Goal: Task Accomplishment & Management: Complete application form

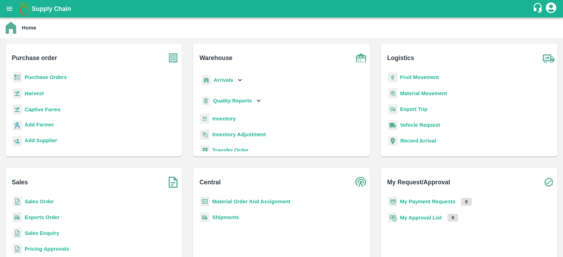
click at [45, 80] on b "Purchase Orders" at bounding box center [46, 78] width 42 height 6
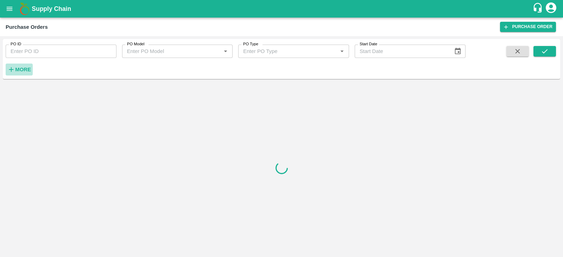
click at [26, 70] on strong "More" at bounding box center [23, 70] width 16 height 6
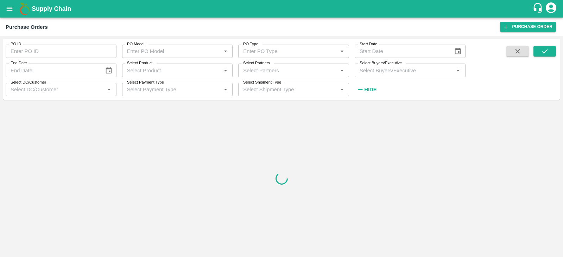
click at [371, 72] on input "Select Buyers/Executive" at bounding box center [404, 70] width 95 height 9
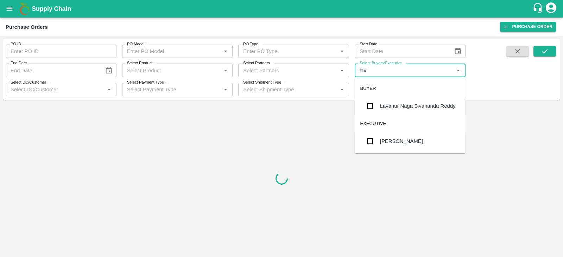
type input "lava"
click at [380, 113] on div "Lavanur Naga Sivananda Reddy" at bounding box center [410, 106] width 111 height 18
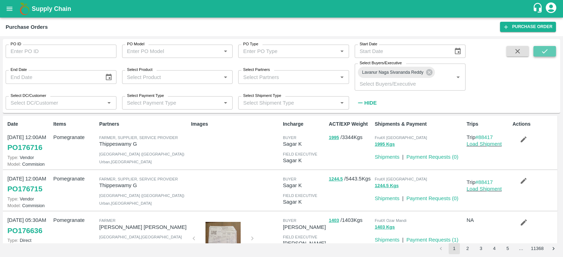
click at [546, 52] on icon "submit" at bounding box center [545, 51] width 8 height 8
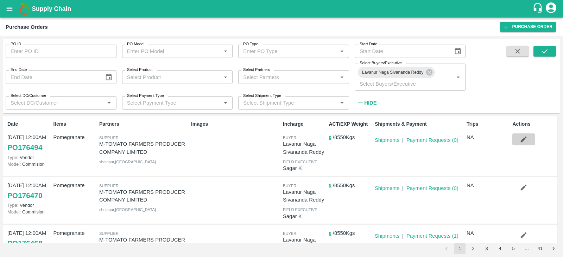
click at [521, 141] on icon "button" at bounding box center [524, 140] width 6 height 6
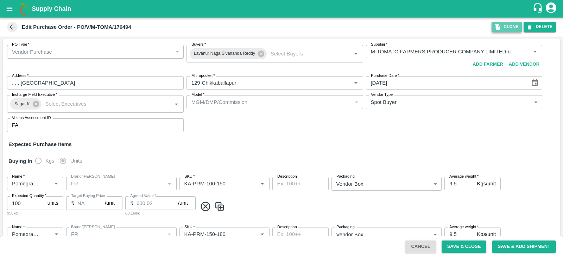
click at [509, 29] on button "Clone" at bounding box center [506, 27] width 30 height 10
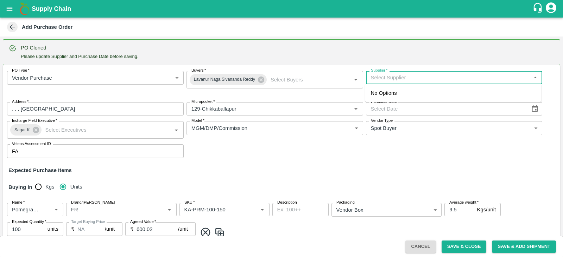
click at [412, 80] on input "Supplier   *" at bounding box center [448, 77] width 161 height 9
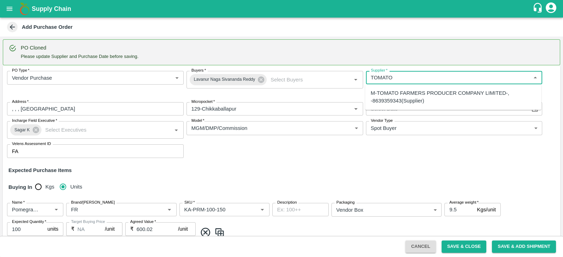
click at [410, 97] on div "M-TOMATO FARMERS PRODUCER COMPANY LIMITED-, -8639359343(Supplier)" at bounding box center [453, 97] width 165 height 16
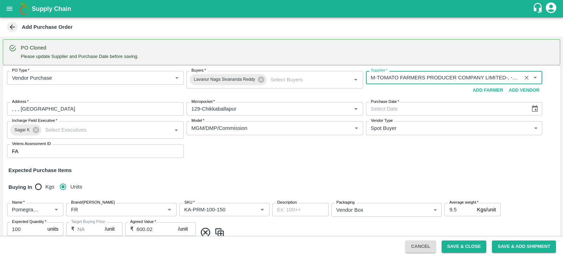
type input "M-TOMATO FARMERS PRODUCER COMPANY LIMITED-, -8639359343(Supplier)"
click at [532, 108] on icon "Choose date" at bounding box center [535, 109] width 8 height 8
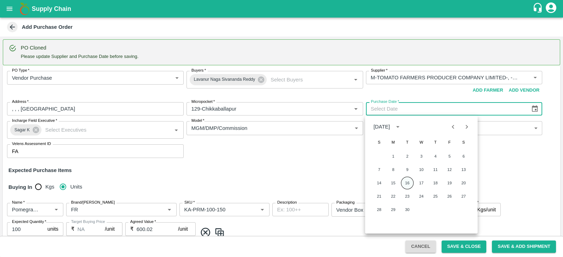
click at [406, 186] on button "16" at bounding box center [407, 183] width 13 height 13
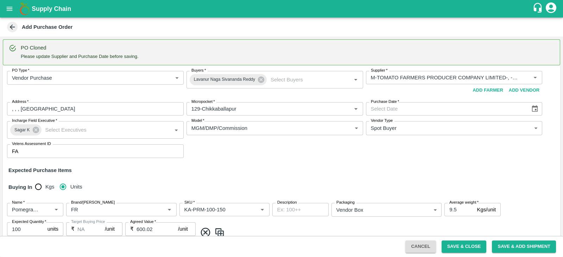
type input "[DATE]"
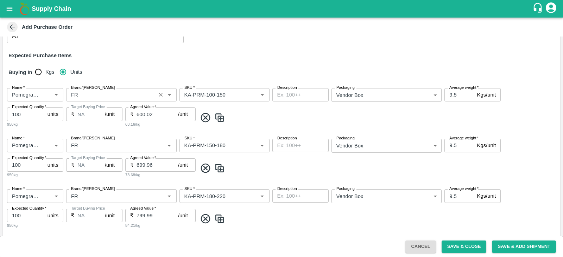
click at [95, 93] on input "Brand/[PERSON_NAME]" at bounding box center [110, 94] width 85 height 9
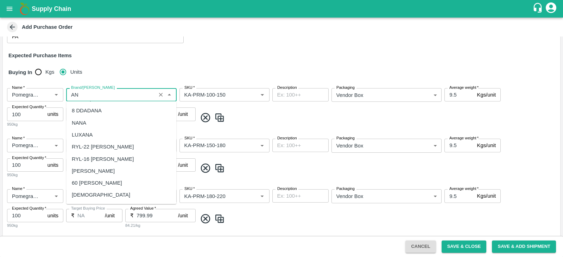
scroll to position [0, 0]
click at [95, 180] on div "AN" at bounding box center [121, 183] width 110 height 12
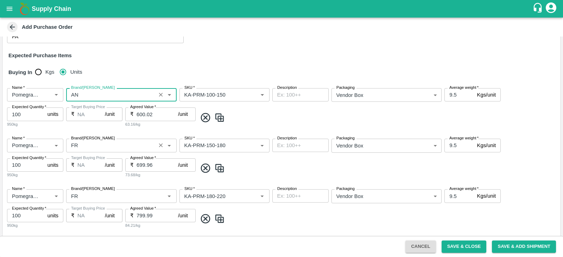
type input "AN"
click at [87, 146] on input "Brand/[PERSON_NAME]" at bounding box center [110, 145] width 85 height 9
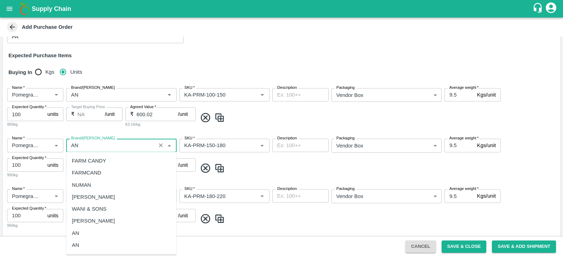
click at [84, 235] on div "AN" at bounding box center [121, 233] width 110 height 12
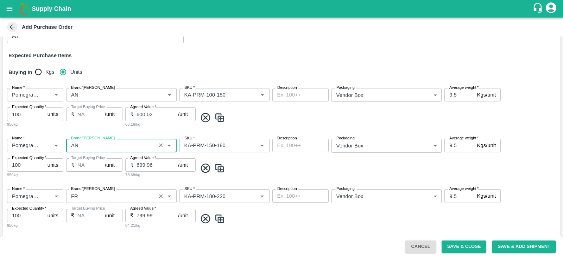
type input "AN"
click at [85, 192] on input "Brand/[PERSON_NAME]" at bounding box center [110, 196] width 85 height 9
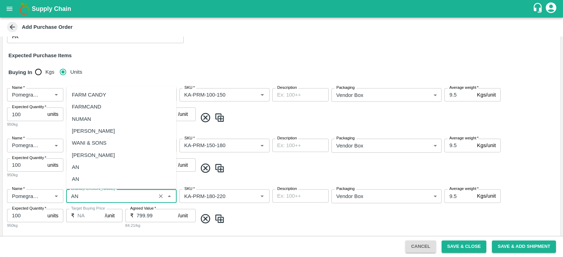
click at [81, 167] on div "AN" at bounding box center [121, 167] width 110 height 12
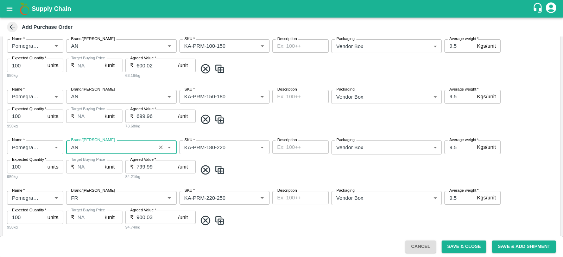
scroll to position [223, 0]
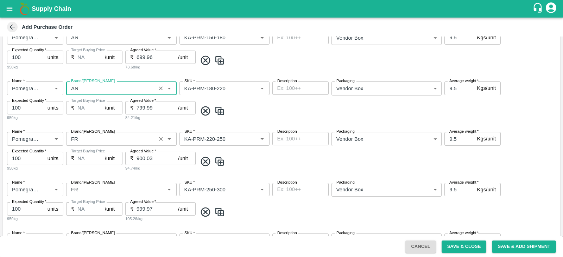
type input "AN"
click at [84, 136] on input "Brand/[PERSON_NAME]" at bounding box center [110, 138] width 85 height 9
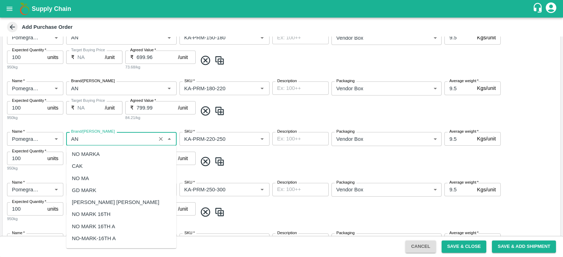
scroll to position [0, 0]
click at [81, 228] on div "AN" at bounding box center [121, 227] width 110 height 12
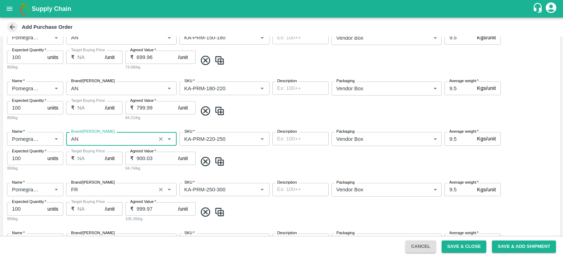
type input "AN"
click at [86, 191] on input "Brand/[PERSON_NAME]" at bounding box center [110, 189] width 85 height 9
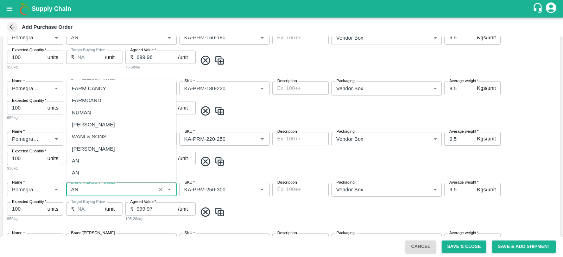
click at [85, 165] on div "AN" at bounding box center [121, 161] width 110 height 12
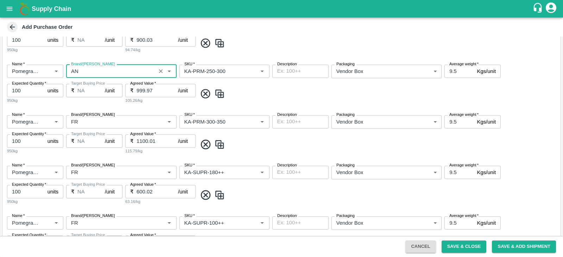
scroll to position [361, 0]
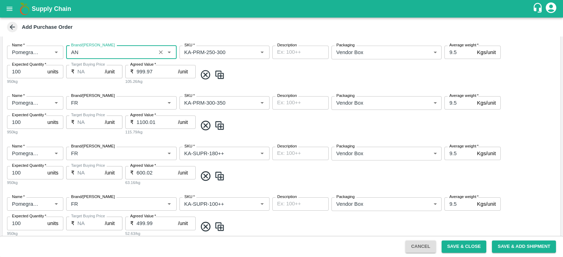
type input "AN"
click at [88, 102] on input "Brand/[PERSON_NAME]" at bounding box center [110, 102] width 85 height 9
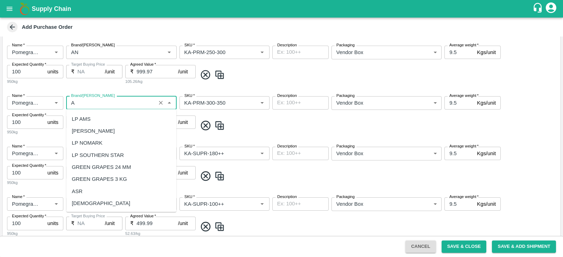
scroll to position [0, 0]
click at [95, 199] on div "AN" at bounding box center [121, 203] width 110 height 12
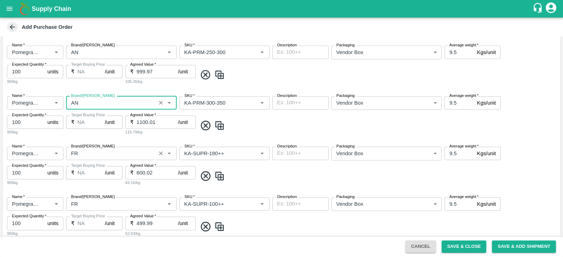
click at [83, 147] on label "Brand/[PERSON_NAME]" at bounding box center [93, 147] width 44 height 6
type input "AN"
click at [83, 149] on input "Brand/[PERSON_NAME]" at bounding box center [110, 153] width 85 height 9
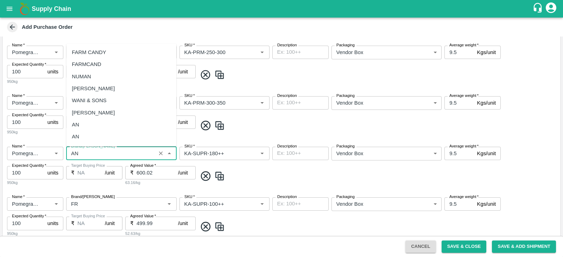
click at [86, 136] on div "AN" at bounding box center [121, 137] width 110 height 12
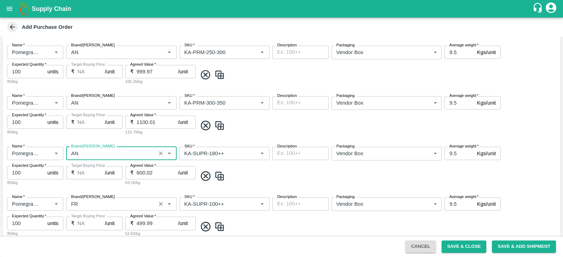
type input "AN"
click at [84, 203] on input "Brand/[PERSON_NAME]" at bounding box center [110, 204] width 85 height 9
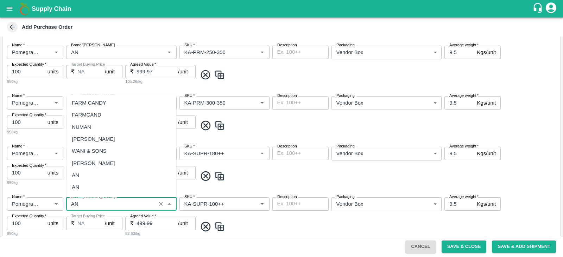
click at [82, 185] on div "AN" at bounding box center [121, 187] width 110 height 12
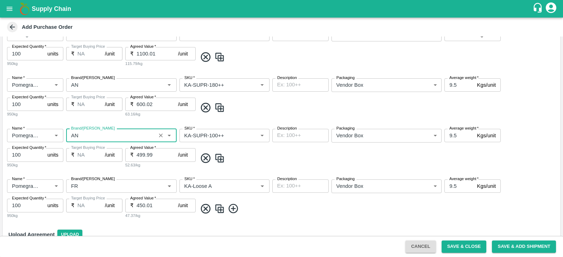
scroll to position [465, 0]
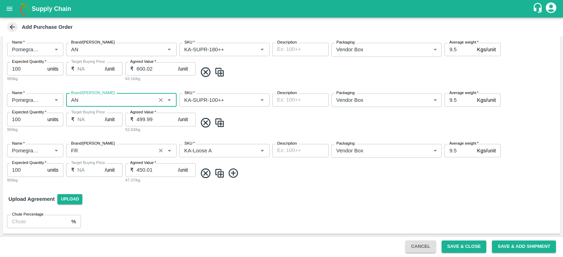
type input "AN"
click at [78, 150] on input "Brand/[PERSON_NAME]" at bounding box center [110, 150] width 85 height 9
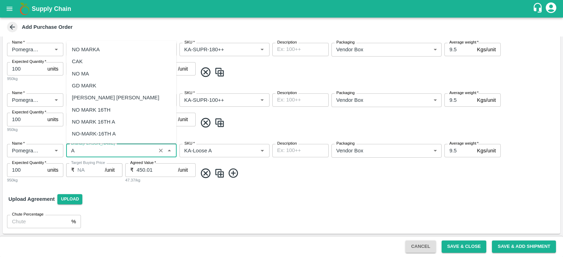
scroll to position [0, 0]
click at [79, 121] on div "AN" at bounding box center [121, 122] width 110 height 12
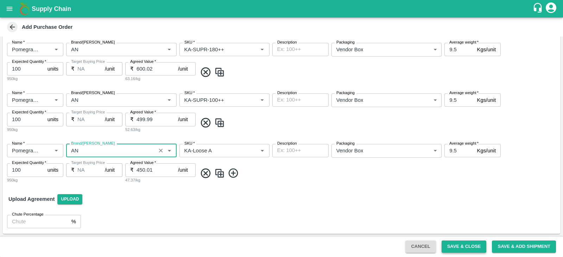
type input "AN"
click at [456, 246] on button "Save & Close" at bounding box center [463, 247] width 45 height 12
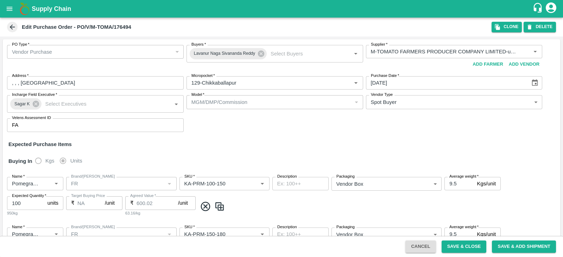
click at [7, 10] on icon "open drawer" at bounding box center [10, 9] width 6 height 4
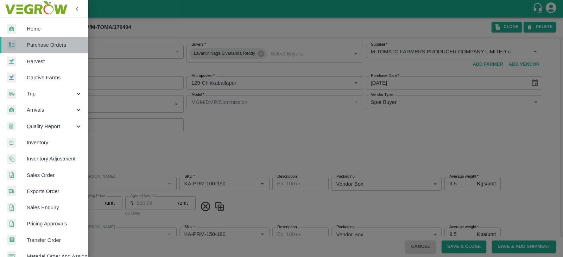
click at [35, 46] on span "Purchase Orders" at bounding box center [55, 45] width 56 height 8
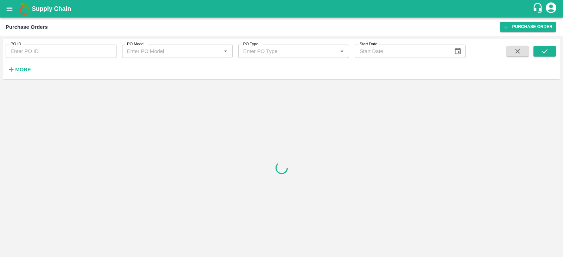
click at [19, 68] on strong "More" at bounding box center [23, 70] width 16 height 6
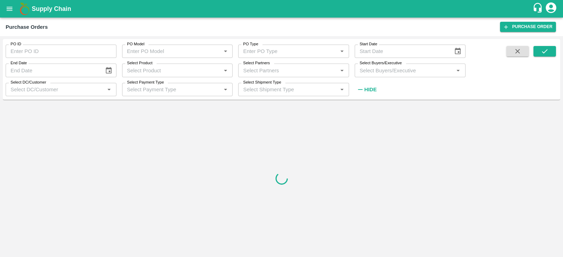
click at [389, 71] on input "Select Buyers/Executive" at bounding box center [404, 70] width 95 height 9
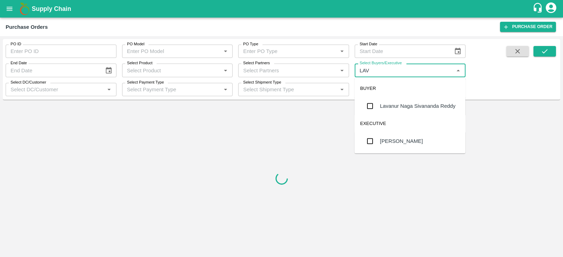
type input "LAVA"
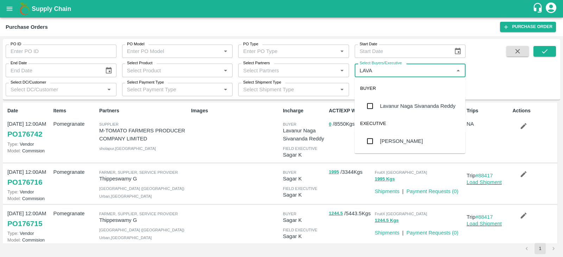
click at [395, 106] on div "Lavanur Naga Sivananda Reddy" at bounding box center [418, 106] width 76 height 8
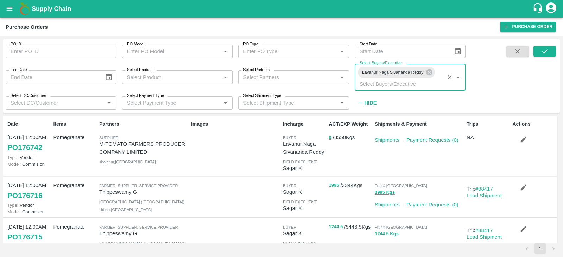
click at [549, 44] on div "PO ID PO ID PO Model PO Model   * PO Type PO Type   * Start Date Start Date End…" at bounding box center [281, 76] width 557 height 69
click at [548, 50] on icon "submit" at bounding box center [545, 51] width 8 height 8
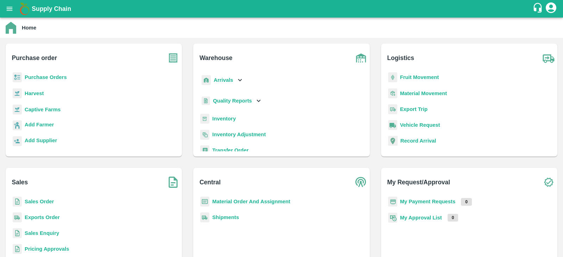
click at [51, 78] on b "Purchase Orders" at bounding box center [46, 78] width 42 height 6
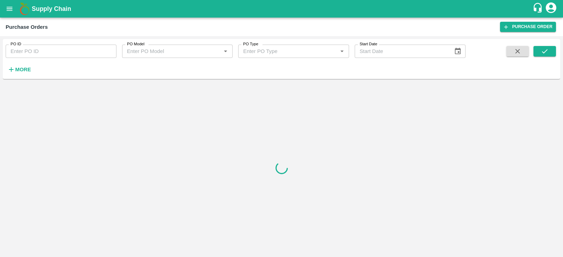
click at [17, 69] on strong "More" at bounding box center [23, 70] width 16 height 6
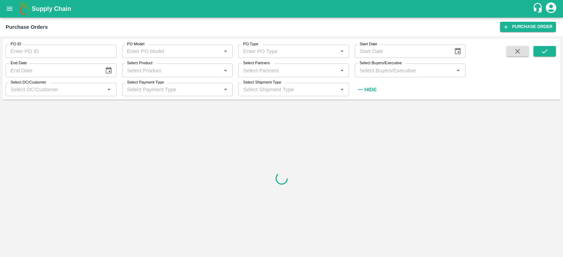
click at [415, 62] on div "Select Buyers/Executive Select Buyers/Executive   *" at bounding box center [407, 67] width 116 height 19
click at [410, 68] on input "Select Buyers/Executive" at bounding box center [404, 70] width 95 height 9
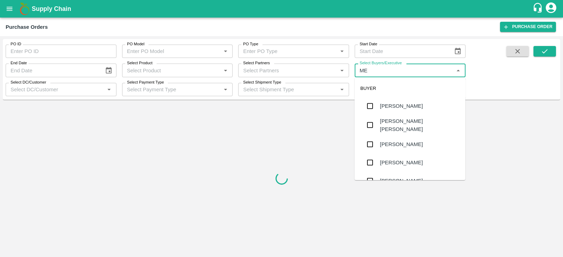
type input "MED"
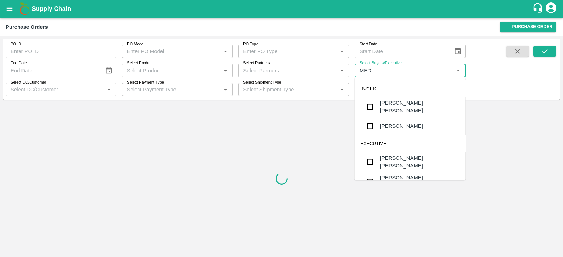
click at [406, 128] on div "Medari Ramesh" at bounding box center [401, 126] width 43 height 8
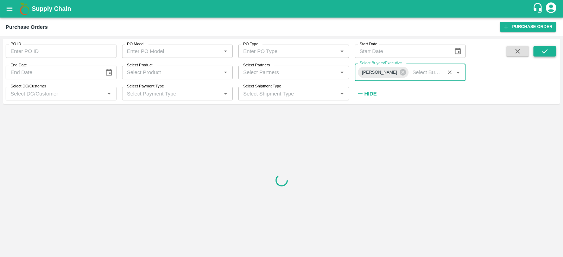
click at [541, 51] on icon "submit" at bounding box center [545, 51] width 8 height 8
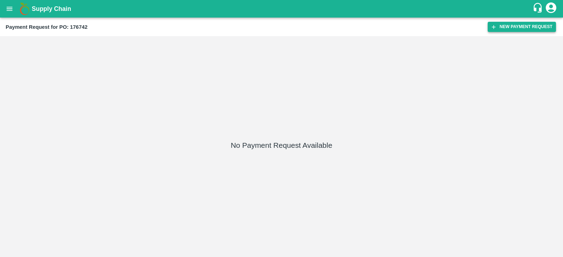
click at [496, 27] on icon "button" at bounding box center [493, 27] width 6 height 6
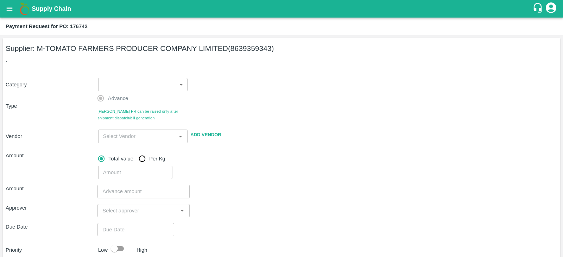
click at [123, 90] on body "Supply Chain Payment Request for PO: 176742 Supplier: M-TOMATO FARMERS PRODUCER…" at bounding box center [281, 128] width 563 height 257
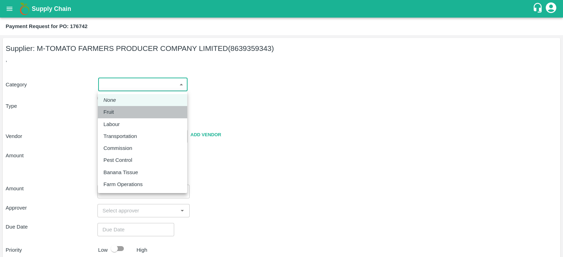
click at [128, 114] on div "Fruit" at bounding box center [142, 112] width 78 height 8
type input "1"
type input "M-TOMATO FARMERS PRODUCER COMPANY LIMITED - 8639359343(Supplier)"
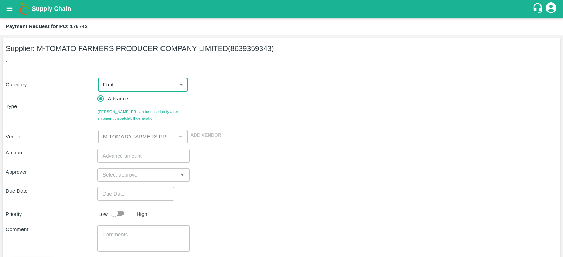
click at [130, 154] on input "number" at bounding box center [143, 155] width 92 height 13
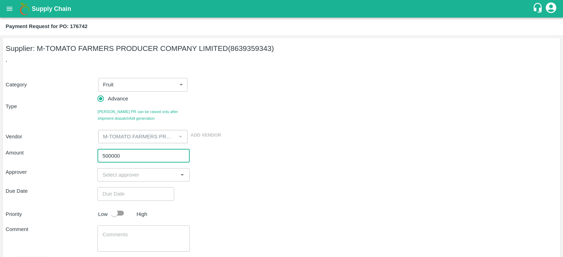
type input "500000"
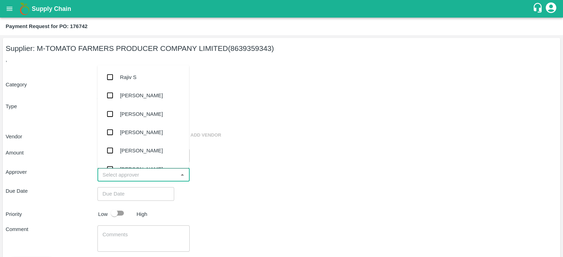
click at [135, 173] on input "input" at bounding box center [138, 175] width 76 height 9
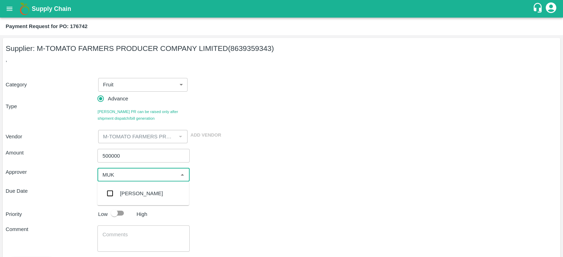
type input "MUKU"
click at [120, 191] on div "[PERSON_NAME]" at bounding box center [141, 194] width 43 height 8
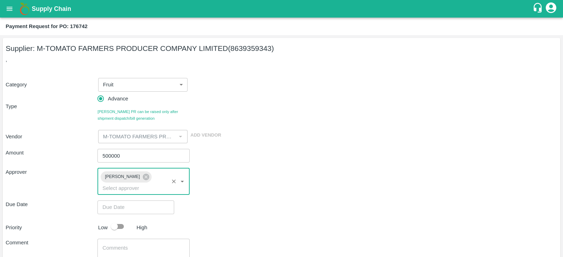
type input "DD/MM/YYYY hh:mm aa"
click at [124, 201] on input "DD/MM/YYYY hh:mm aa" at bounding box center [133, 207] width 72 height 13
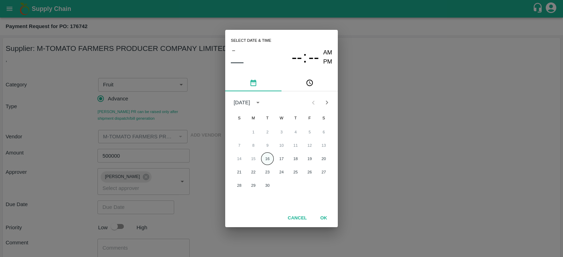
click at [269, 161] on button "16" at bounding box center [267, 159] width 13 height 13
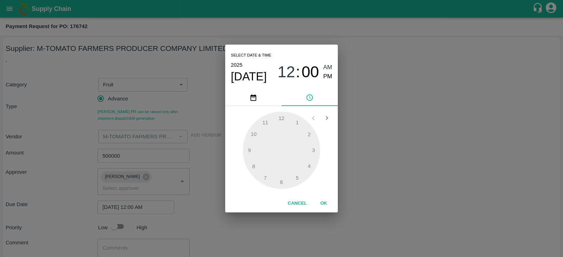
click at [326, 77] on span "PM" at bounding box center [327, 76] width 9 height 9
type input "16/09/2025 12:00 PM"
click at [324, 205] on button "OK" at bounding box center [323, 204] width 23 height 12
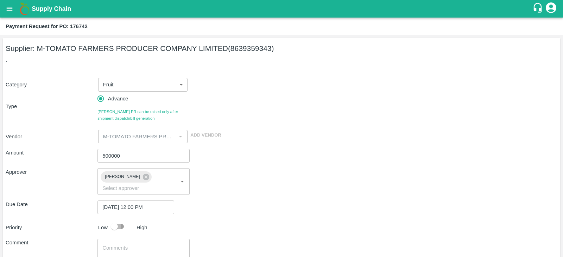
click at [117, 220] on input "checkbox" at bounding box center [114, 226] width 40 height 13
checkbox input "true"
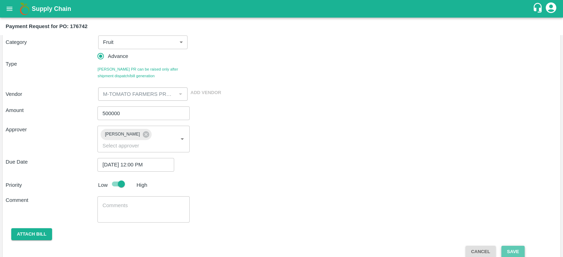
click at [515, 246] on button "Save" at bounding box center [512, 252] width 23 height 12
